Goal: Book appointment/travel/reservation

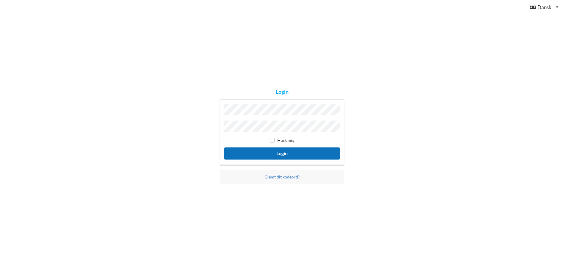
click at [278, 148] on button "Login" at bounding box center [282, 153] width 116 height 12
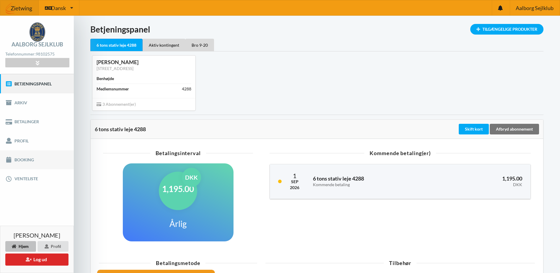
click at [26, 160] on link "Booking" at bounding box center [37, 159] width 74 height 19
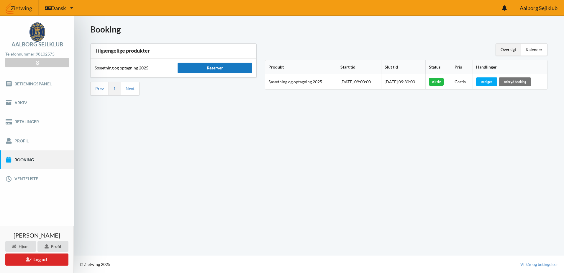
click at [213, 66] on div "Reserver" at bounding box center [215, 68] width 75 height 11
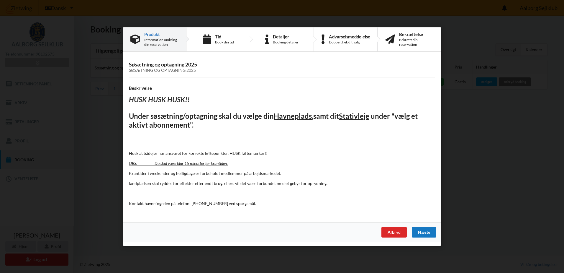
click at [425, 231] on div "Næste" at bounding box center [424, 232] width 24 height 11
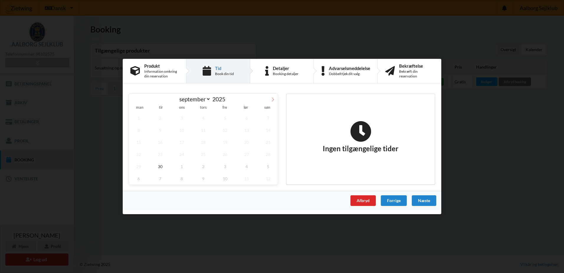
click at [273, 99] on icon at bounding box center [273, 99] width 4 height 4
select select "9"
click at [248, 117] on span "4" at bounding box center [246, 118] width 19 height 12
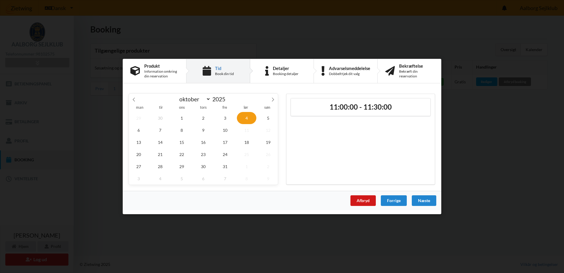
click at [362, 199] on div "Afbryd" at bounding box center [363, 200] width 25 height 11
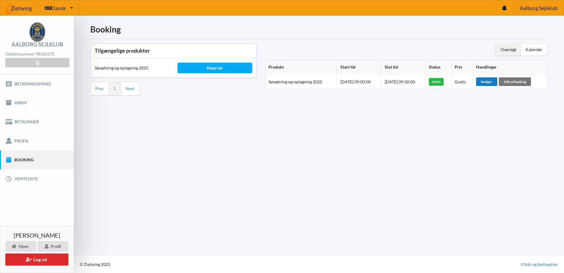
click at [489, 82] on div "Rediger" at bounding box center [486, 81] width 21 height 8
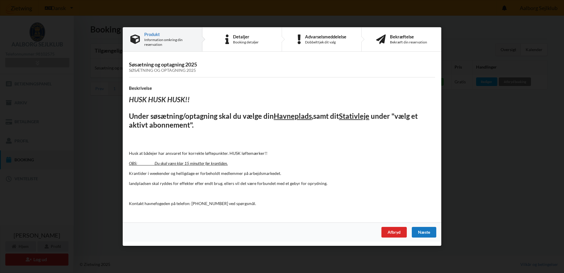
click at [421, 232] on div "Næste" at bounding box center [424, 232] width 24 height 11
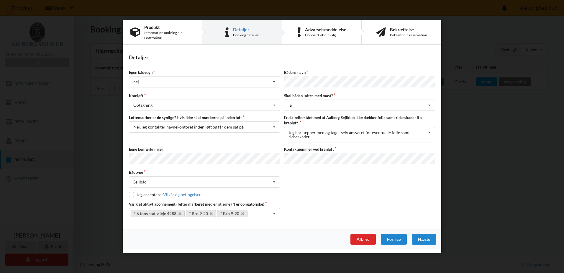
click at [131, 193] on input "checkbox" at bounding box center [131, 194] width 5 height 5
checkbox input "true"
click at [426, 236] on div "Næste" at bounding box center [424, 239] width 24 height 11
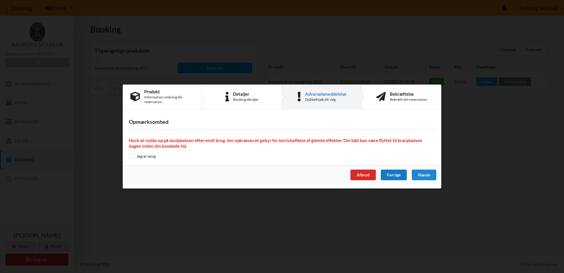
click at [390, 174] on div "Forrige" at bounding box center [394, 174] width 26 height 11
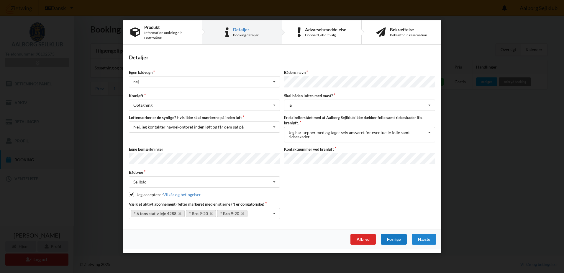
click at [394, 237] on div "Forrige" at bounding box center [394, 239] width 26 height 11
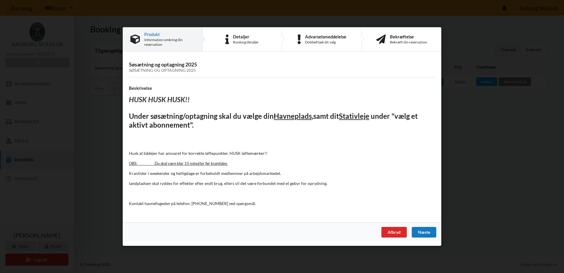
click at [423, 233] on div "Næste" at bounding box center [424, 232] width 24 height 11
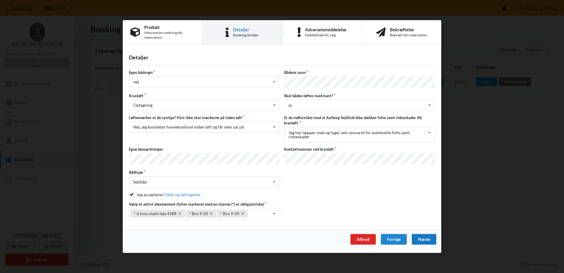
click at [424, 237] on div "Næste" at bounding box center [424, 239] width 24 height 11
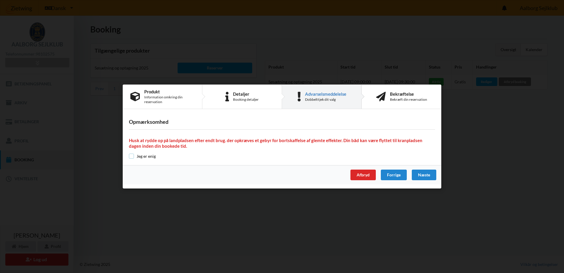
click at [133, 155] on input "checkbox" at bounding box center [131, 155] width 5 height 5
checkbox input "true"
click at [426, 173] on div "Næste" at bounding box center [424, 174] width 24 height 11
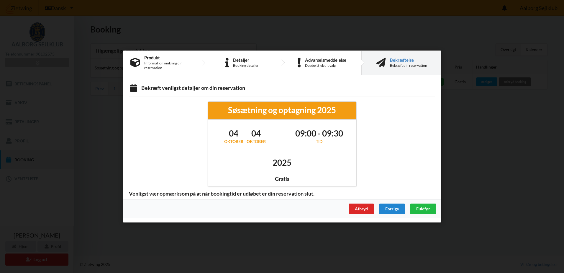
click at [249, 133] on h1 "04" at bounding box center [256, 133] width 19 height 11
click at [315, 134] on h1 "09:00 - 09:30" at bounding box center [319, 133] width 48 height 11
click at [364, 208] on div "Afbryd" at bounding box center [361, 208] width 25 height 11
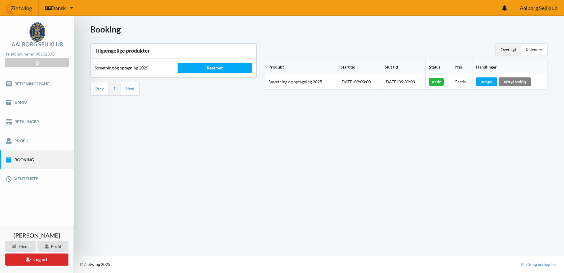
click at [525, 81] on div "Afbryd booking" at bounding box center [515, 81] width 32 height 8
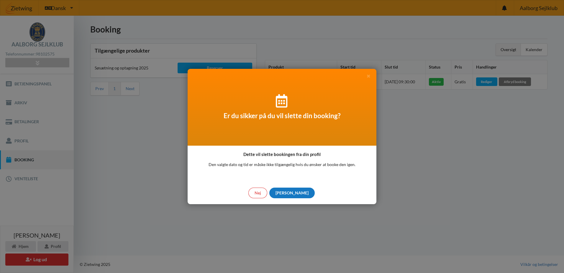
click at [293, 191] on div "[PERSON_NAME]" at bounding box center [291, 192] width 45 height 11
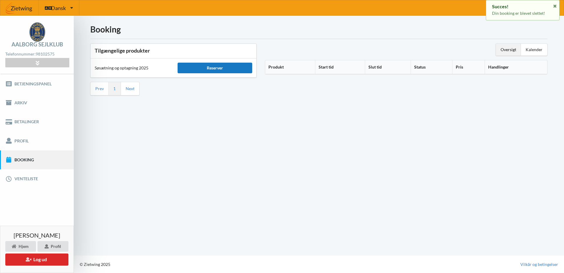
click at [219, 65] on div "Reserver" at bounding box center [215, 68] width 75 height 11
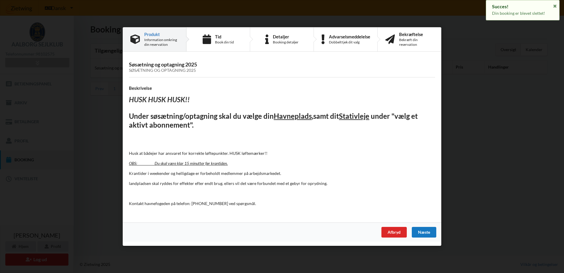
click at [422, 232] on div "Næste" at bounding box center [424, 232] width 24 height 11
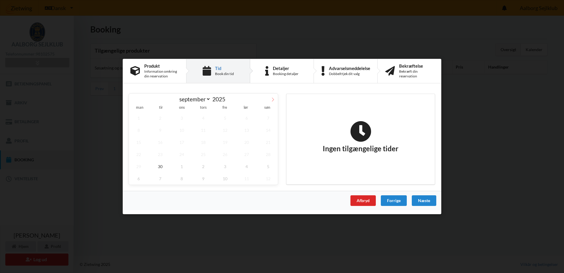
click at [271, 96] on span at bounding box center [273, 99] width 10 height 10
select select "9"
click at [247, 117] on span "4" at bounding box center [246, 118] width 19 height 12
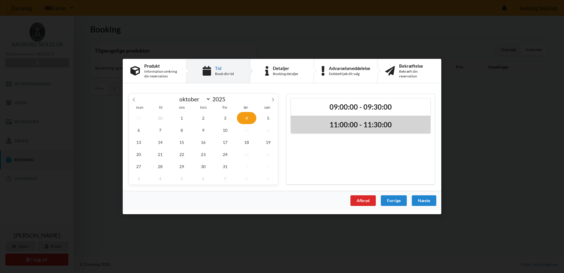
click at [357, 126] on h2 "11:00:00 - 11:30:00" at bounding box center [360, 124] width 131 height 9
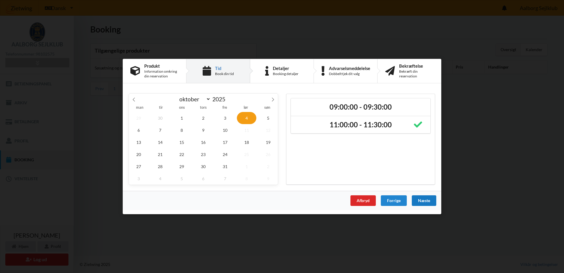
click at [430, 200] on div "Næste" at bounding box center [424, 200] width 24 height 11
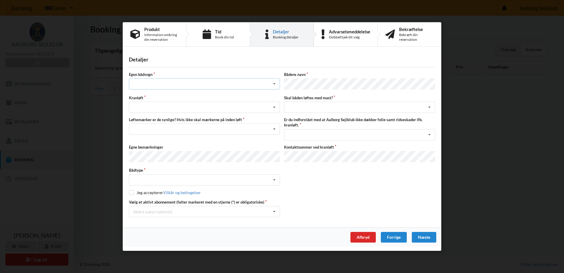
click at [271, 82] on icon at bounding box center [274, 83] width 9 height 11
click at [164, 116] on div "nej" at bounding box center [204, 116] width 151 height 11
click at [275, 107] on icon at bounding box center [274, 107] width 9 height 11
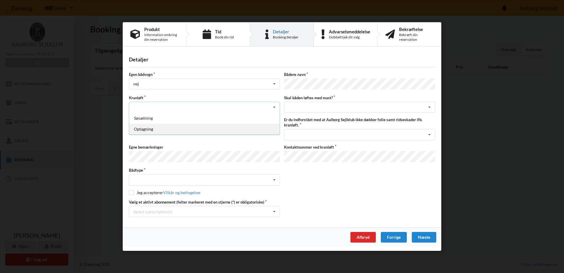
click at [157, 128] on div "Optagning" at bounding box center [204, 128] width 151 height 11
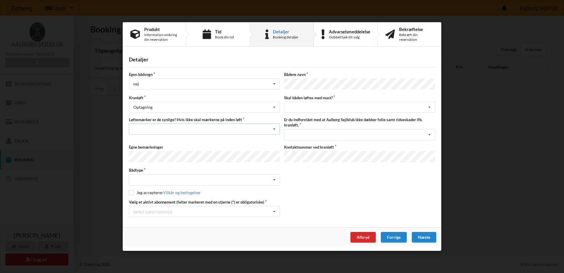
click at [276, 130] on icon at bounding box center [274, 129] width 9 height 11
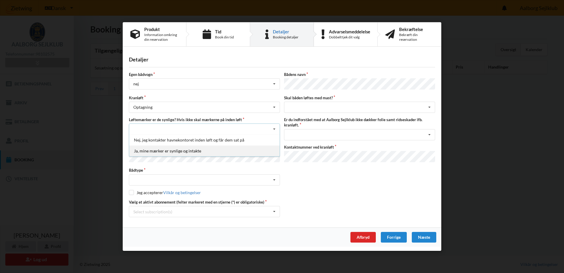
click at [212, 148] on div "Ja, mine mærker er synlige og intakte" at bounding box center [204, 150] width 151 height 11
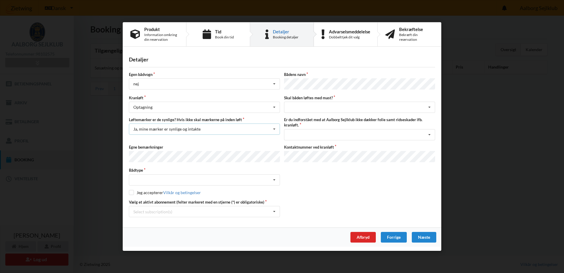
click at [275, 128] on icon at bounding box center [274, 129] width 9 height 11
click at [222, 148] on div "Ja, mine mærker er synlige og intakte" at bounding box center [204, 150] width 151 height 11
click at [274, 177] on icon at bounding box center [274, 179] width 9 height 11
click at [147, 201] on div "Sejlbåd" at bounding box center [204, 201] width 151 height 11
click at [130, 191] on input "checkbox" at bounding box center [131, 191] width 5 height 5
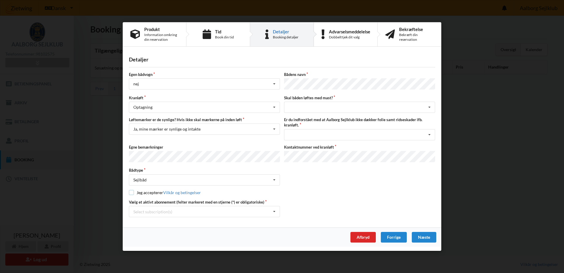
checkbox input "true"
click at [274, 210] on icon at bounding box center [274, 211] width 9 height 11
click at [154, 220] on div "* 6 tons stativ leje 4288" at bounding box center [204, 222] width 151 height 11
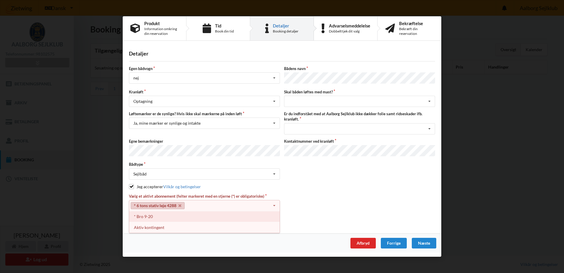
click at [150, 216] on div "* Bro 9-20" at bounding box center [204, 216] width 151 height 11
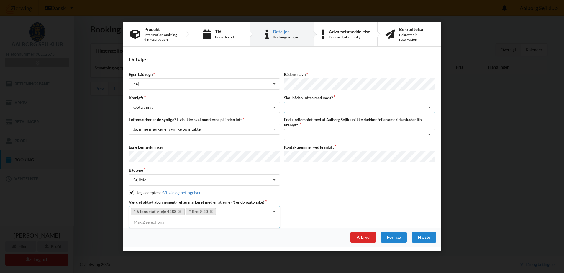
click at [428, 105] on icon at bounding box center [429, 107] width 9 height 11
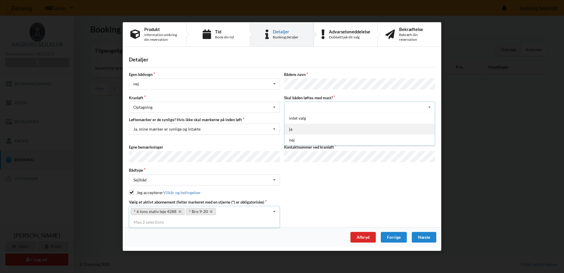
click at [294, 128] on div "ja" at bounding box center [359, 128] width 151 height 11
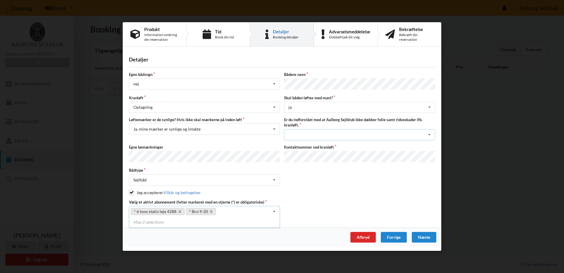
click at [429, 133] on icon at bounding box center [429, 134] width 9 height 11
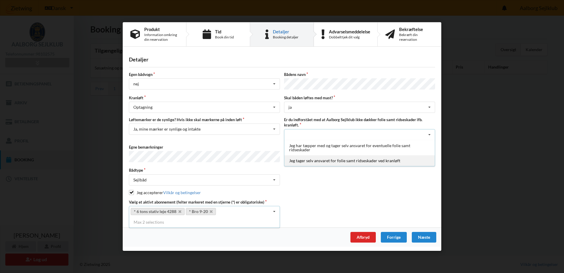
click at [376, 160] on div "Jeg tager selv ansvaret for folie samt ridseskader ved kranløft" at bounding box center [359, 160] width 151 height 11
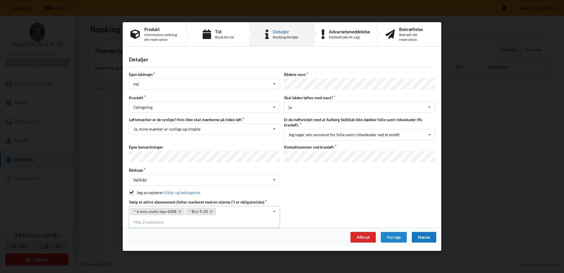
click at [423, 236] on div "Næste" at bounding box center [424, 237] width 24 height 11
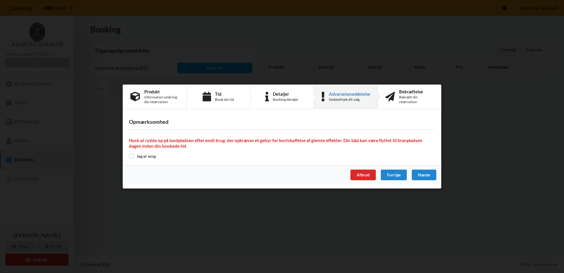
click at [132, 155] on input "checkbox" at bounding box center [131, 155] width 5 height 5
checkbox input "true"
click at [421, 174] on div "Næste" at bounding box center [424, 174] width 24 height 11
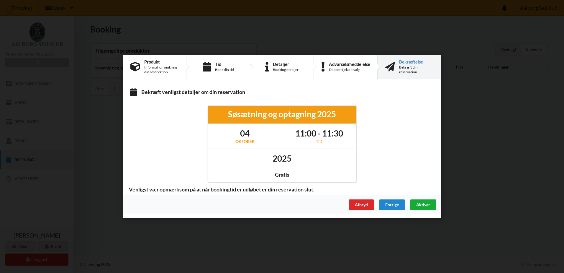
click at [421, 204] on span "Aktiver" at bounding box center [423, 204] width 14 height 5
